Goal: Check status: Check status

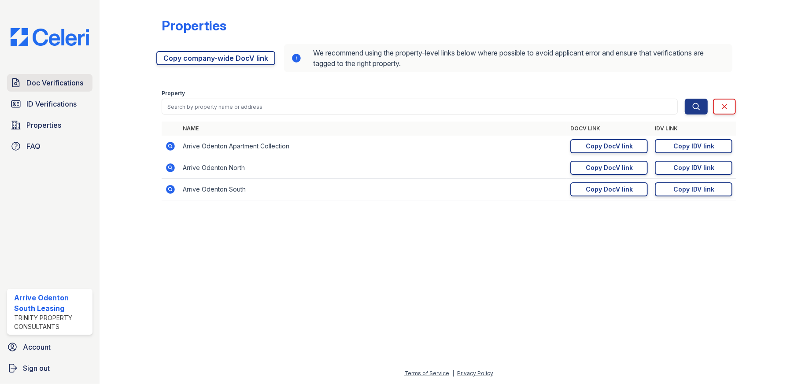
click at [63, 78] on span "Doc Verifications" at bounding box center [54, 83] width 57 height 11
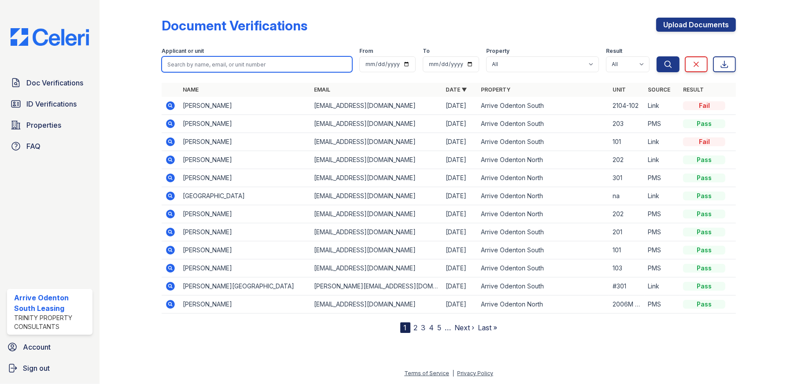
click at [227, 64] on input "search" at bounding box center [257, 64] width 191 height 16
type input "francis"
click at [657, 56] on button "Search" at bounding box center [668, 64] width 23 height 16
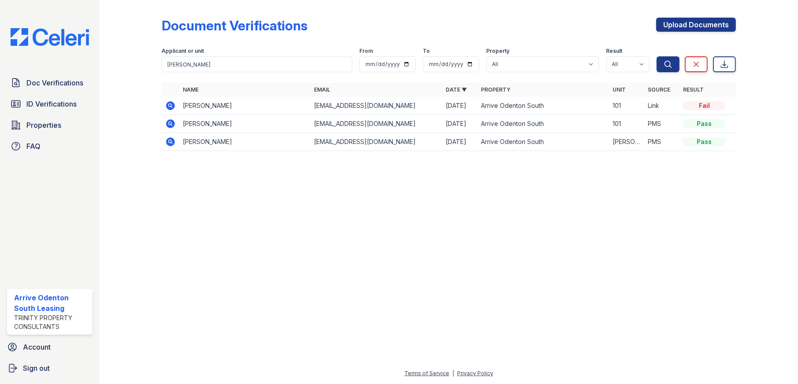
click at [170, 122] on icon at bounding box center [170, 123] width 2 height 2
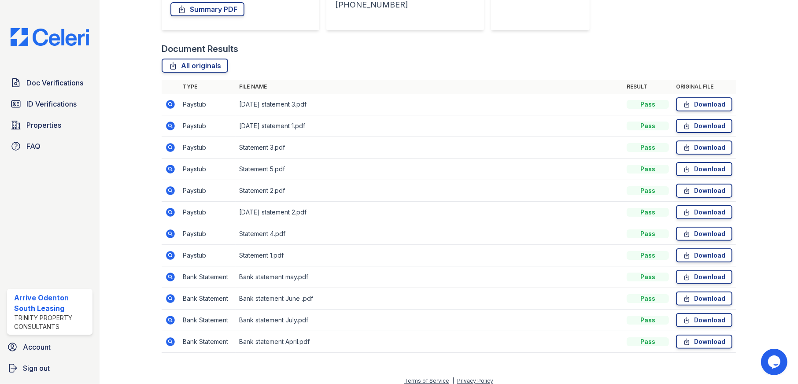
scroll to position [176, 0]
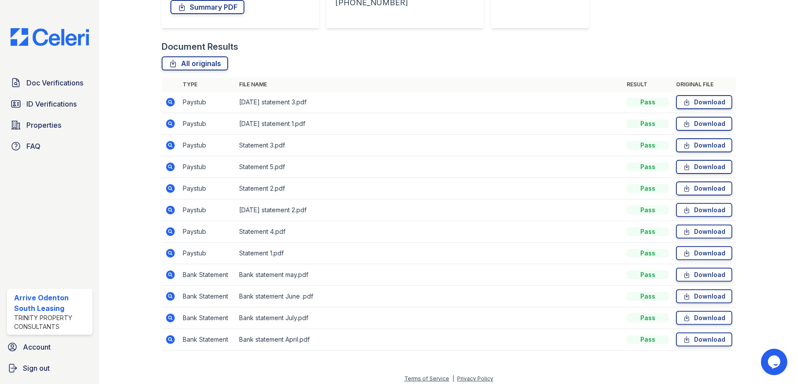
click at [171, 106] on icon at bounding box center [170, 102] width 9 height 9
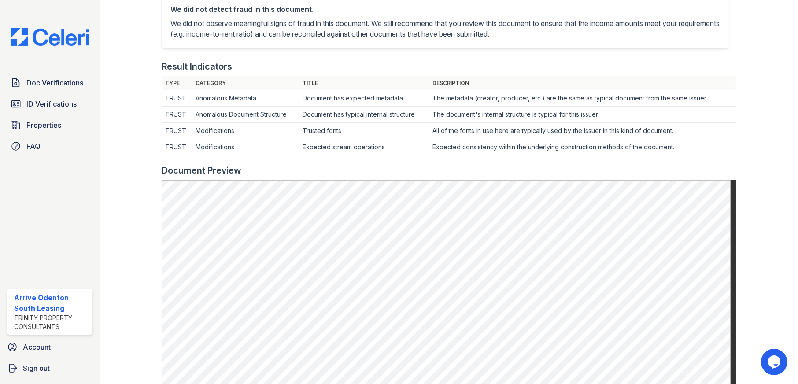
scroll to position [220, 0]
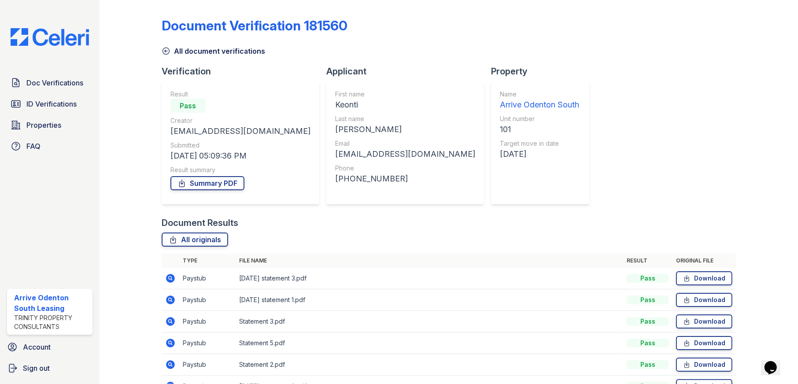
click at [169, 300] on icon at bounding box center [170, 300] width 11 height 11
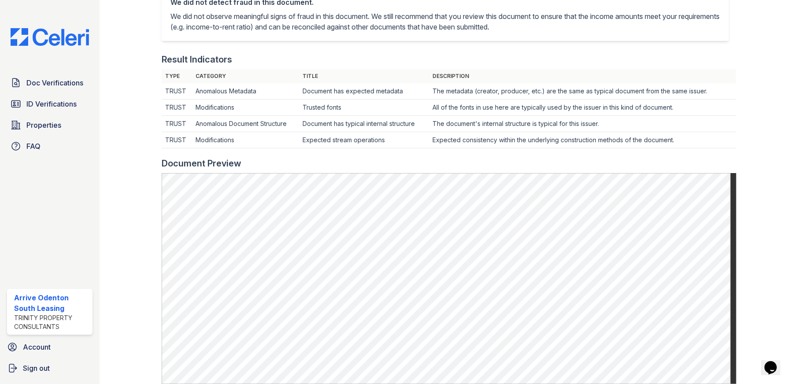
scroll to position [220, 0]
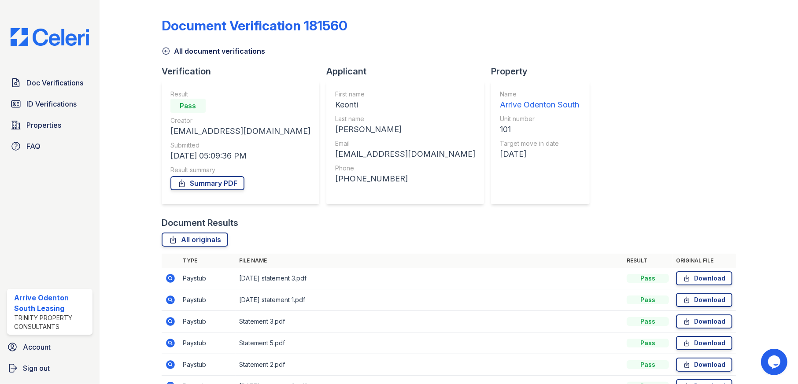
click at [169, 321] on icon at bounding box center [170, 321] width 2 height 2
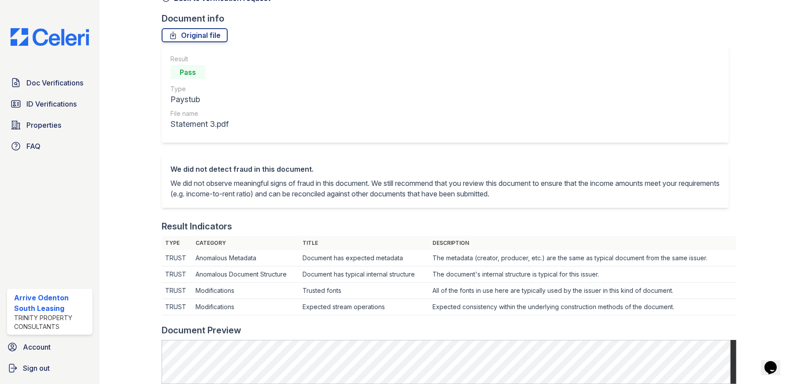
scroll to position [176, 0]
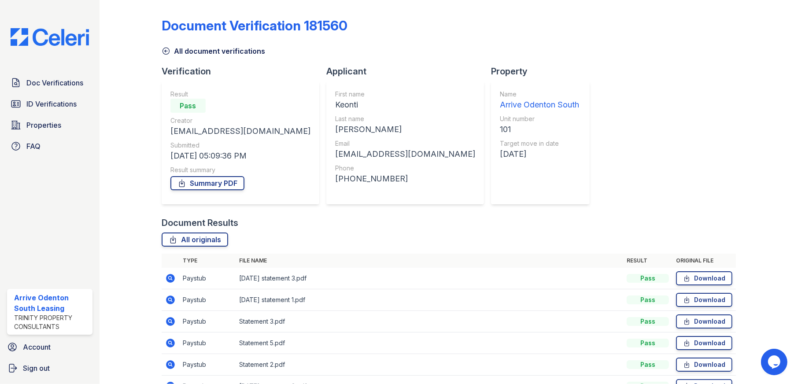
click at [169, 344] on icon at bounding box center [170, 343] width 11 height 11
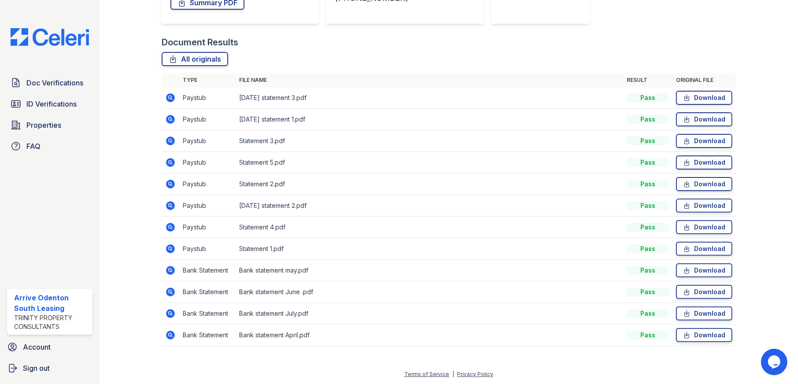
scroll to position [181, 0]
click at [169, 98] on icon at bounding box center [170, 97] width 11 height 11
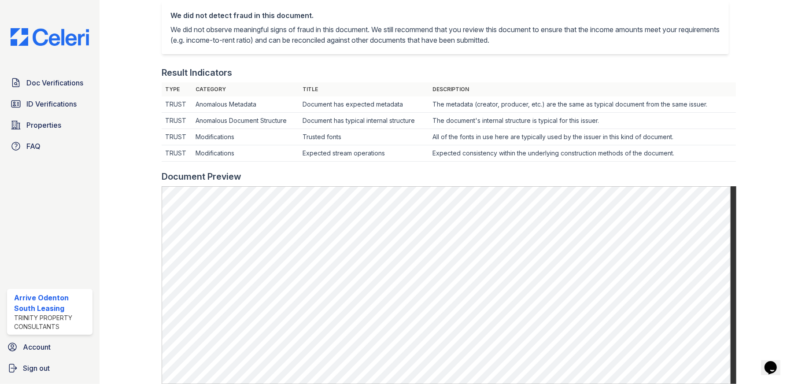
scroll to position [220, 0]
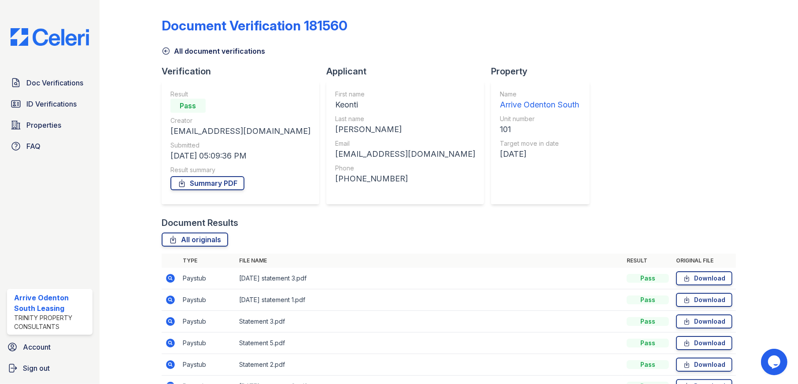
drag, startPoint x: 167, startPoint y: 303, endPoint x: 180, endPoint y: 303, distance: 12.3
click at [167, 303] on icon at bounding box center [170, 300] width 9 height 9
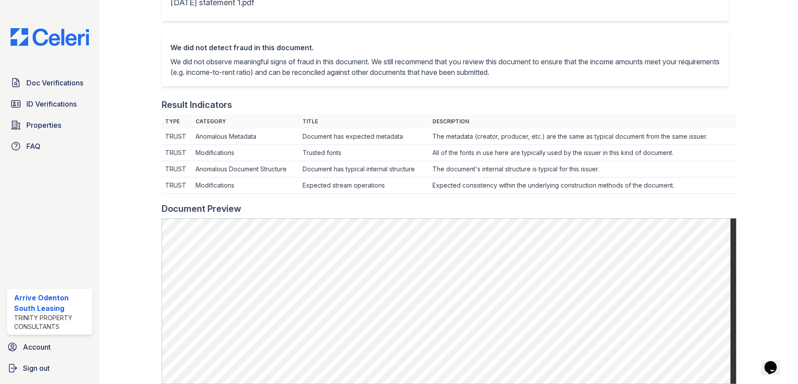
scroll to position [176, 0]
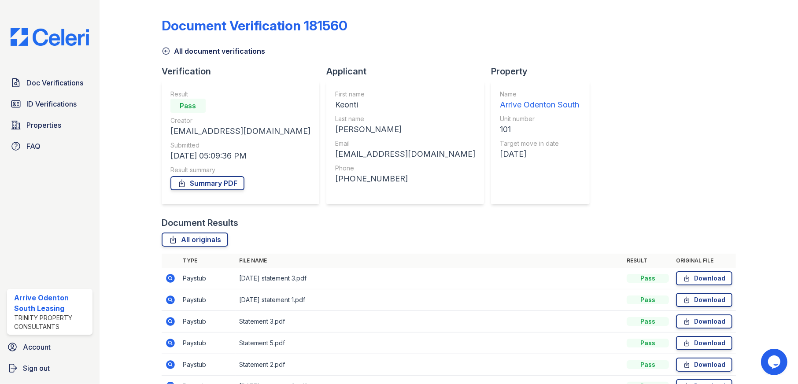
click at [169, 323] on icon at bounding box center [170, 321] width 9 height 9
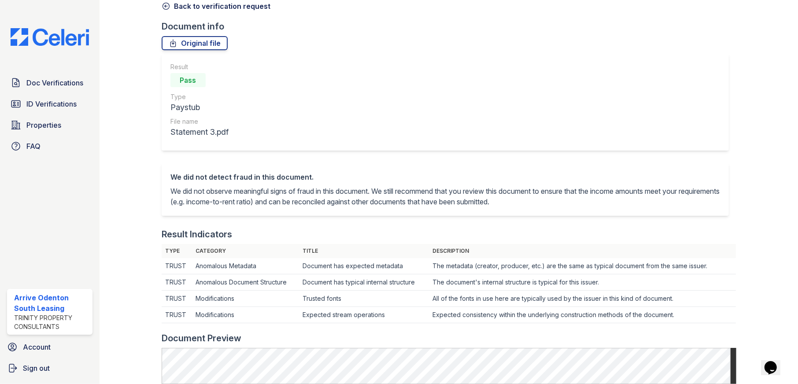
scroll to position [176, 0]
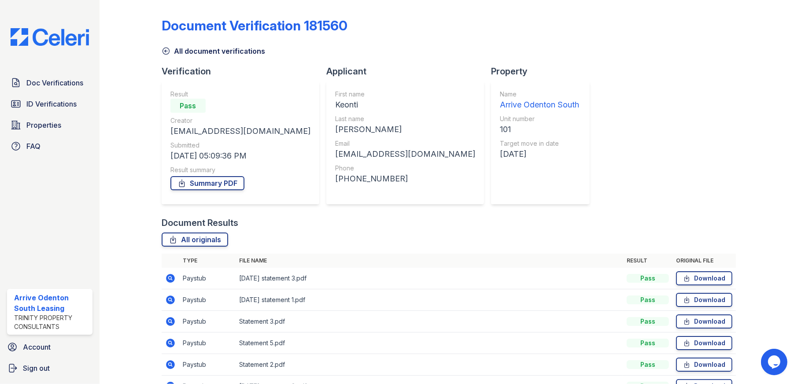
click at [167, 344] on icon at bounding box center [170, 343] width 9 height 9
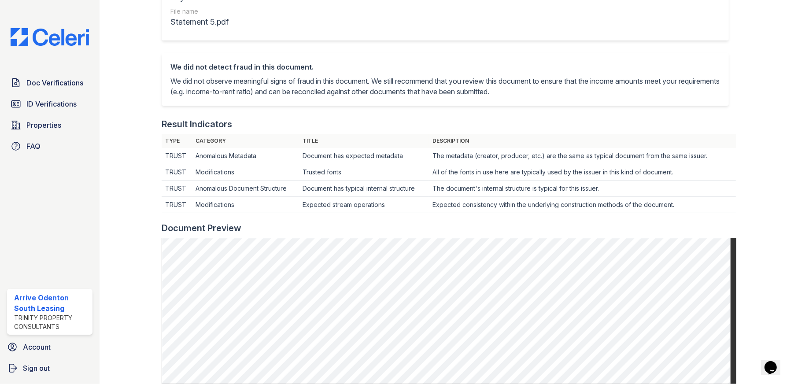
scroll to position [176, 0]
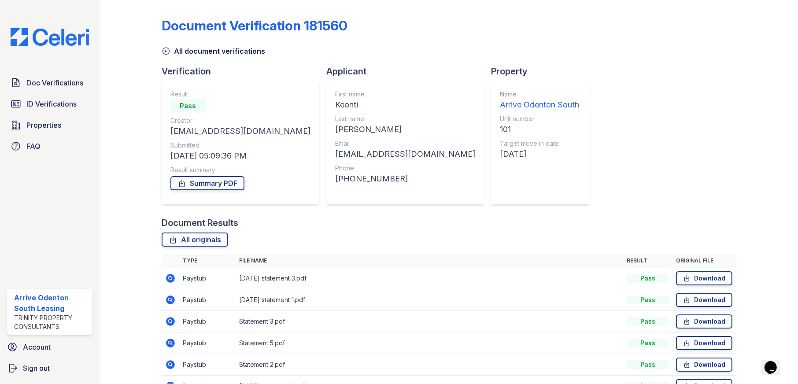
click at [167, 361] on icon at bounding box center [170, 365] width 11 height 11
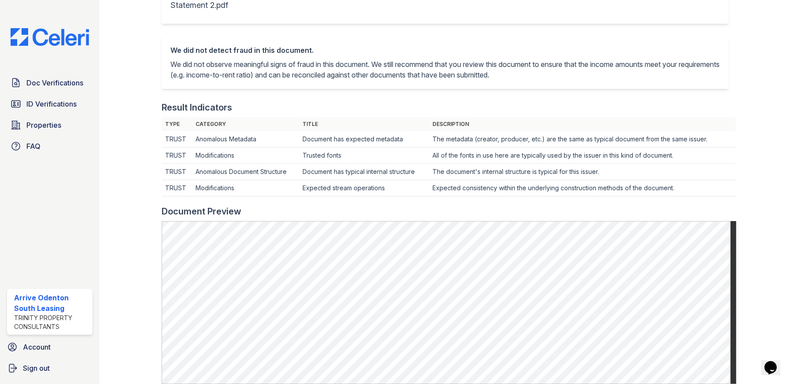
scroll to position [176, 0]
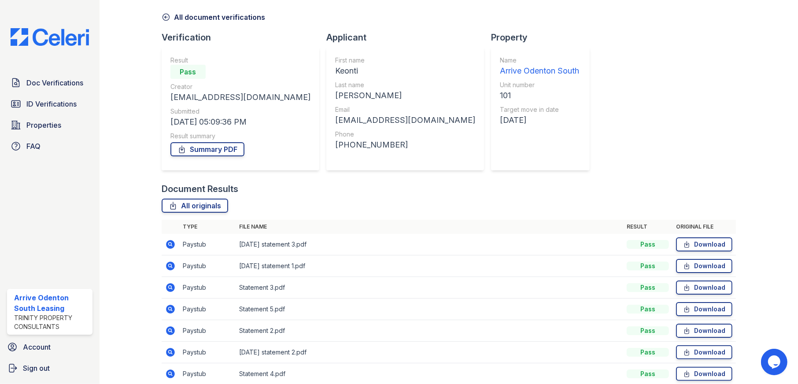
scroll to position [88, 0]
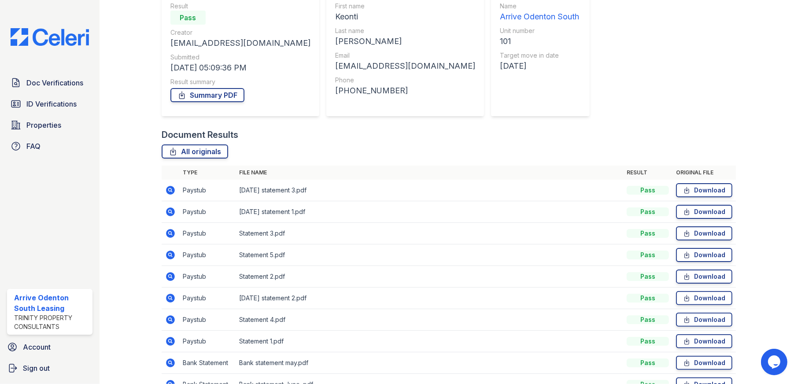
click at [168, 298] on icon at bounding box center [170, 298] width 11 height 11
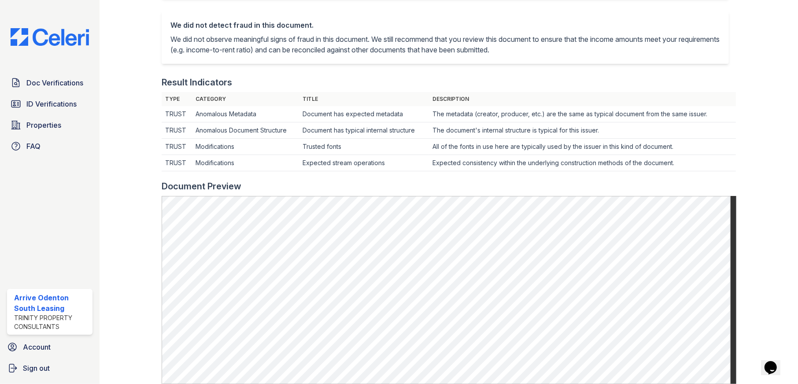
scroll to position [220, 0]
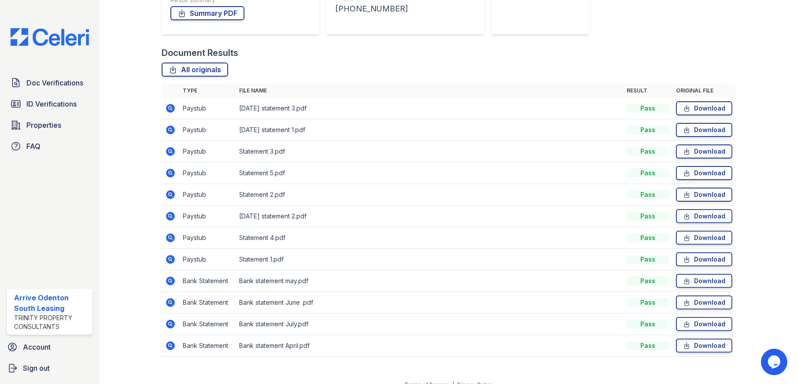
scroll to position [176, 0]
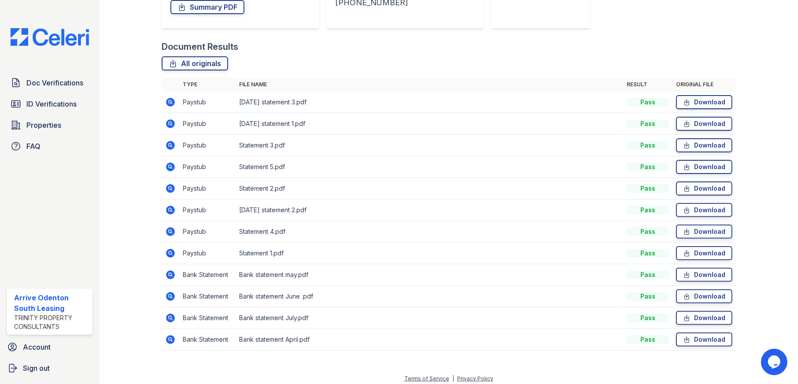
click at [167, 230] on icon at bounding box center [170, 231] width 9 height 9
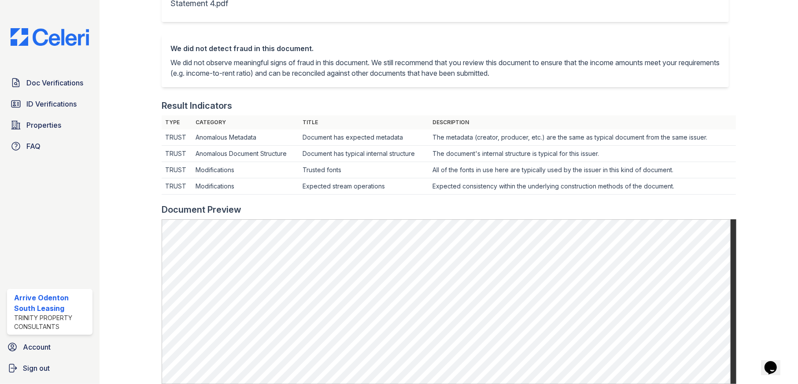
scroll to position [176, 0]
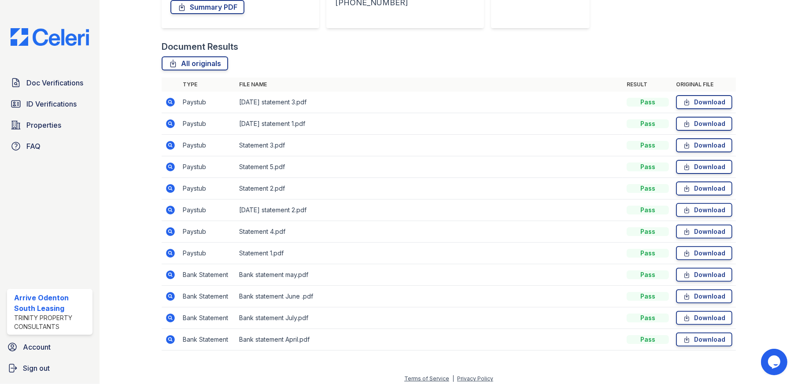
scroll to position [181, 0]
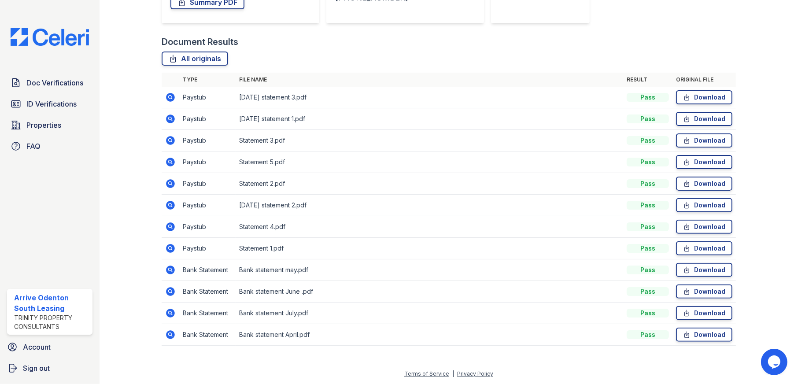
click at [169, 248] on icon at bounding box center [170, 248] width 11 height 11
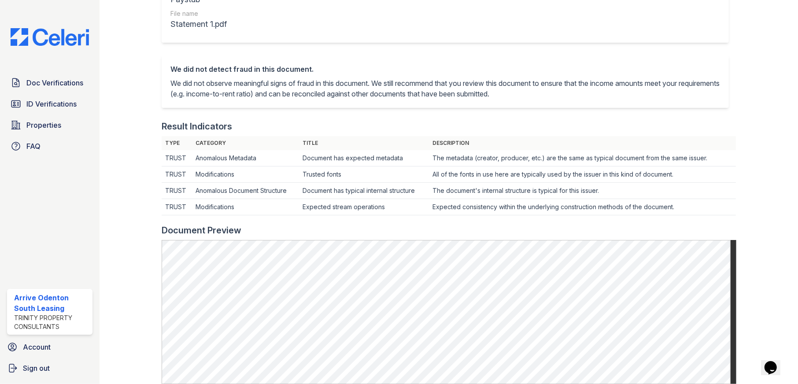
scroll to position [176, 0]
